Goal: Task Accomplishment & Management: Manage account settings

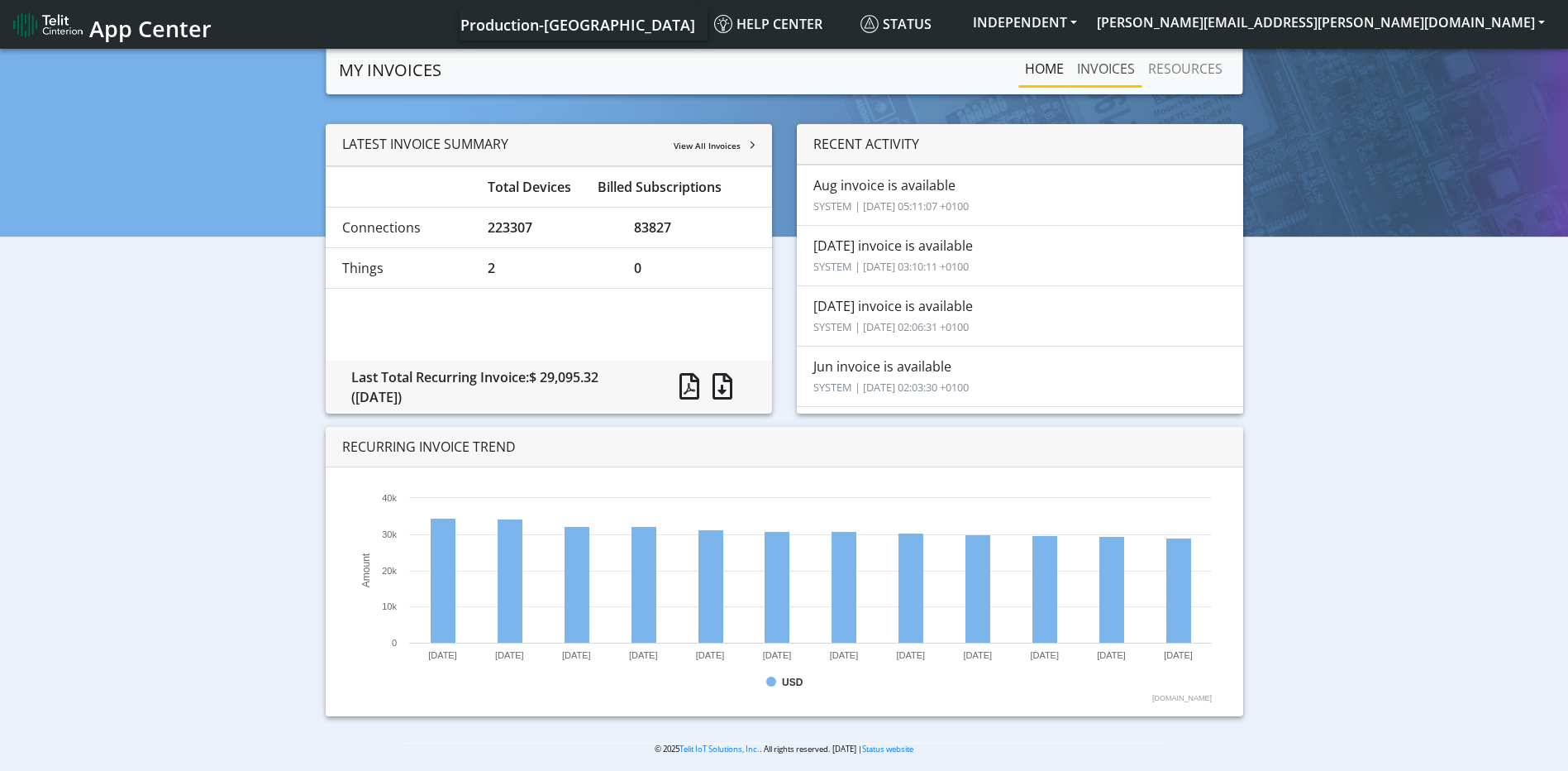
click at [1113, 73] on link "INVOICES" at bounding box center [1106, 69] width 71 height 33
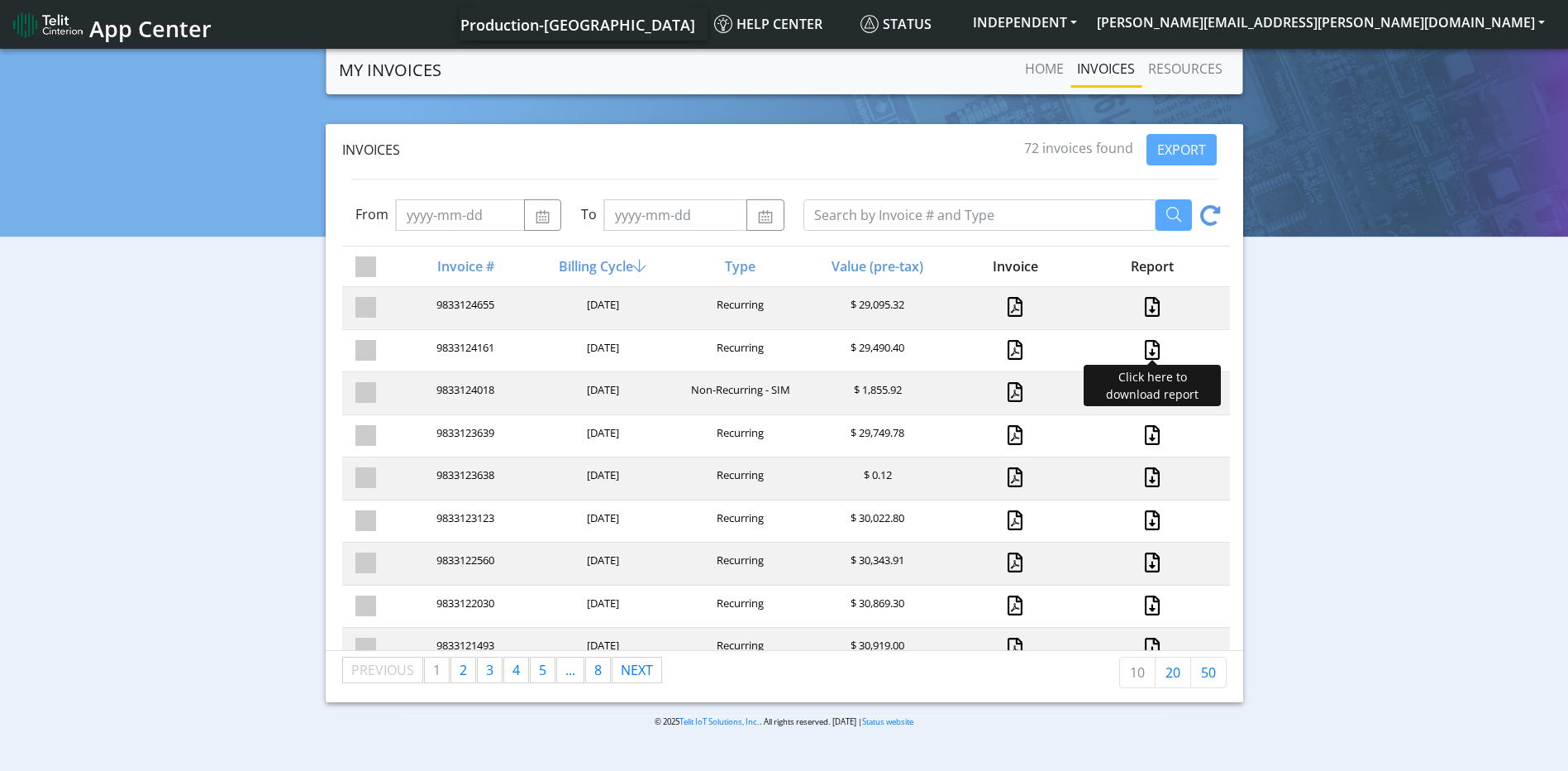
click at [1141, 351] on link at bounding box center [1152, 349] width 21 height 20
click at [1141, 308] on link at bounding box center [1152, 306] width 21 height 20
click at [1546, 23] on button "[PERSON_NAME][EMAIL_ADDRESS][PERSON_NAME][DOMAIN_NAME]" at bounding box center [1320, 22] width 468 height 30
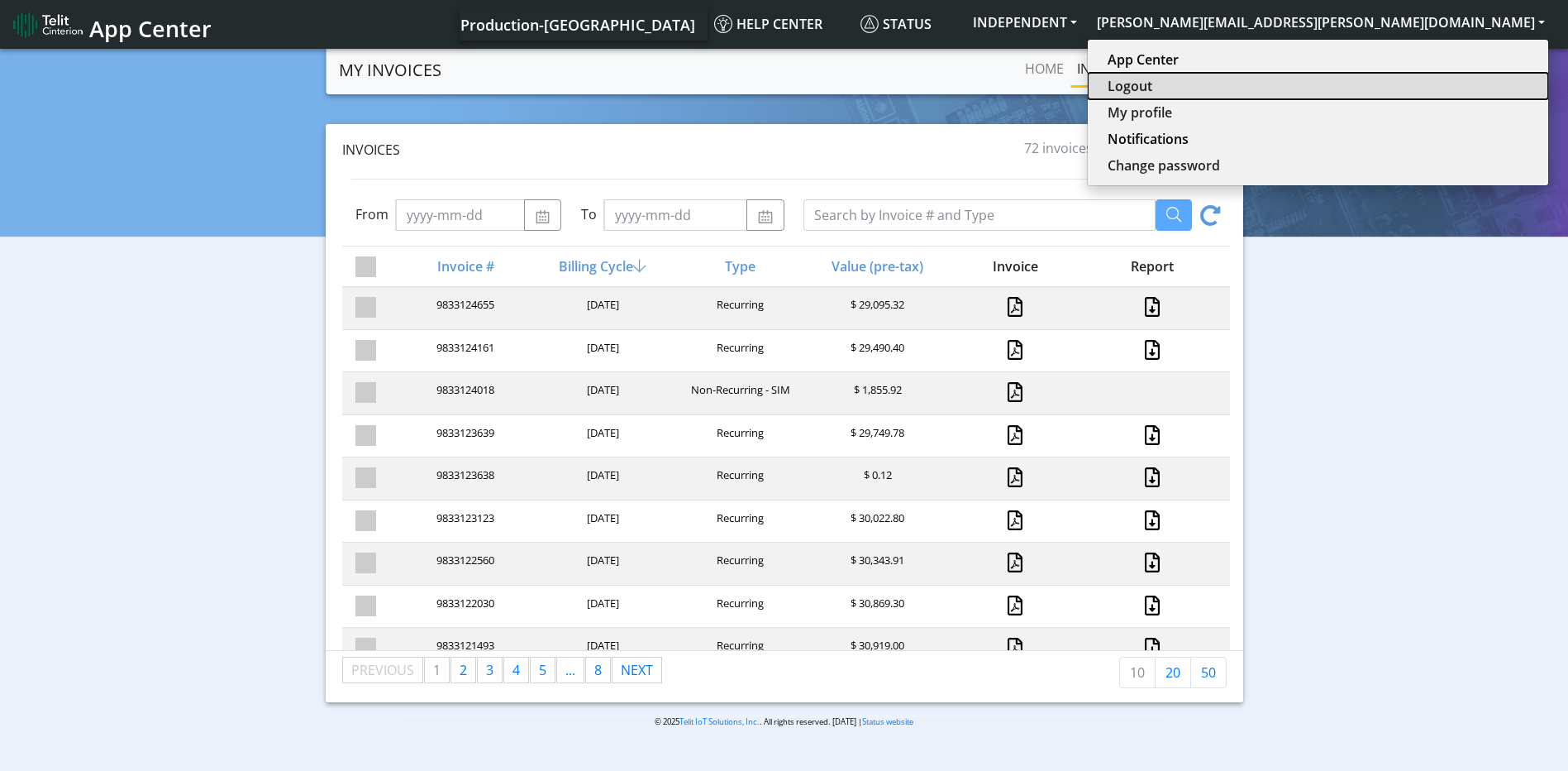
click at [1409, 78] on button "Logout" at bounding box center [1317, 86] width 460 height 26
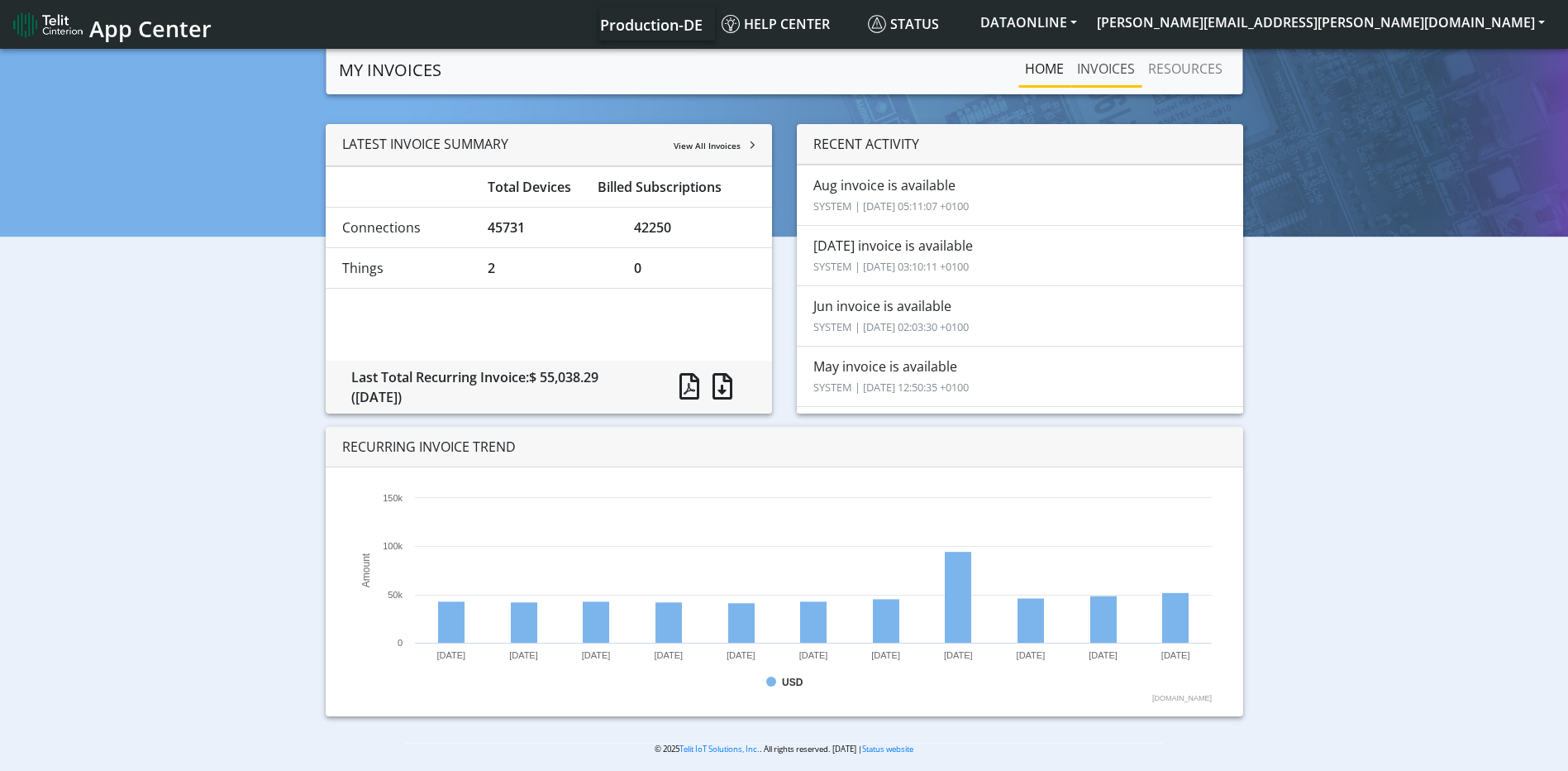
click at [1108, 66] on link "INVOICES" at bounding box center [1106, 69] width 71 height 33
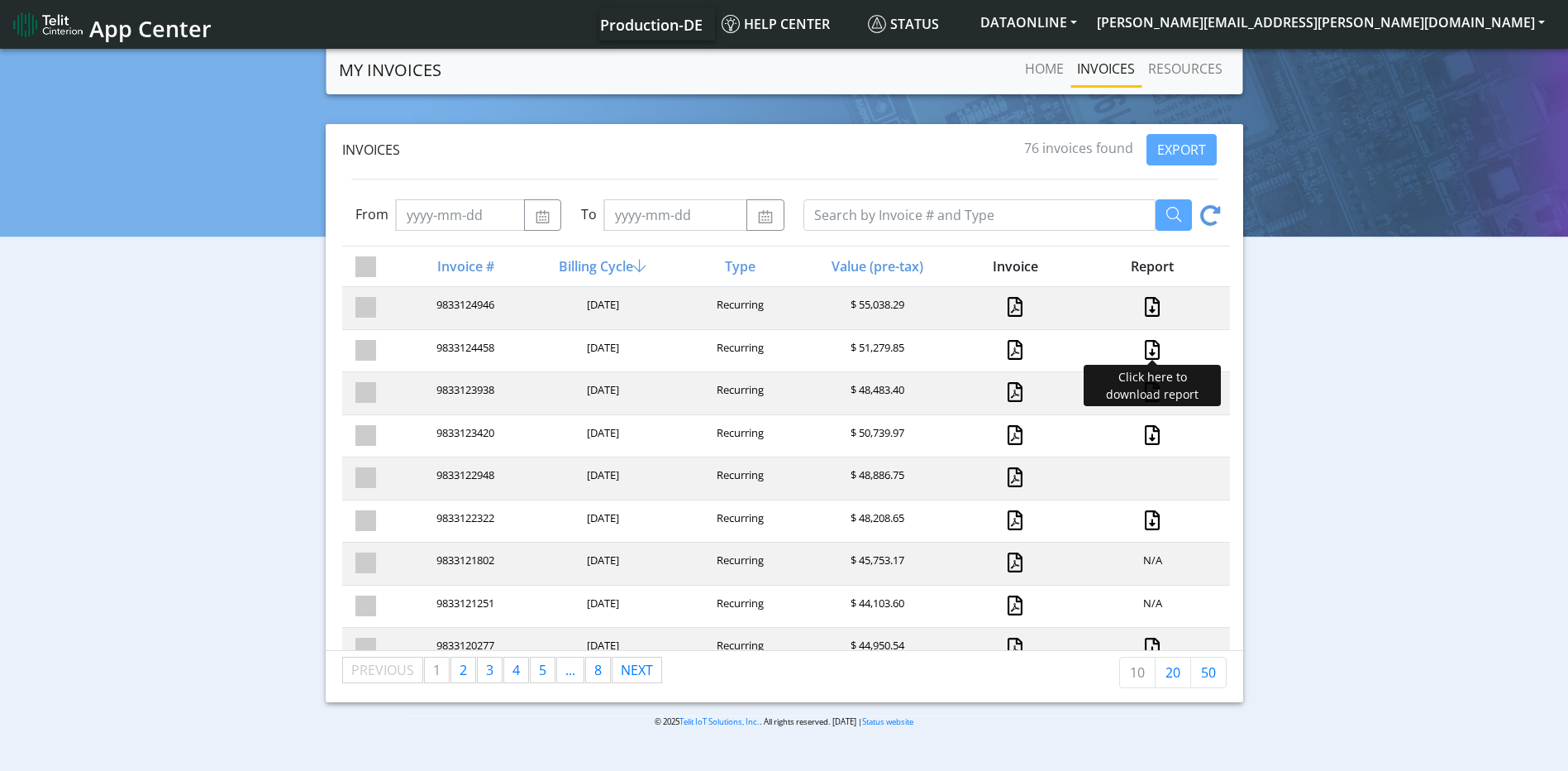
click at [1141, 354] on link at bounding box center [1152, 349] width 21 height 20
click at [1141, 302] on link at bounding box center [1152, 306] width 21 height 20
click at [133, 32] on span "App Center" at bounding box center [151, 28] width 123 height 31
